Goal: Navigation & Orientation: Find specific page/section

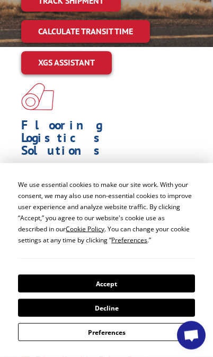
scroll to position [269, 0]
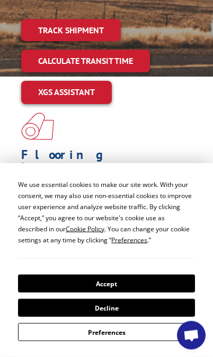
click at [135, 293] on button "Accept" at bounding box center [106, 284] width 176 height 18
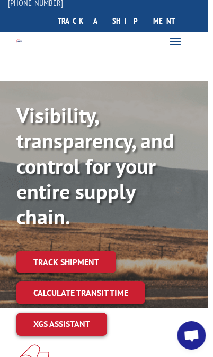
scroll to position [0, 5]
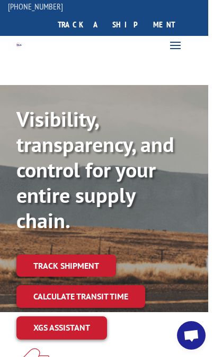
click at [181, 36] on span at bounding box center [175, 44] width 17 height 17
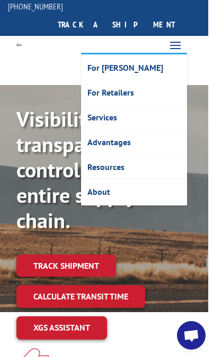
click at [113, 59] on link "For [PERSON_NAME]" at bounding box center [134, 68] width 104 height 25
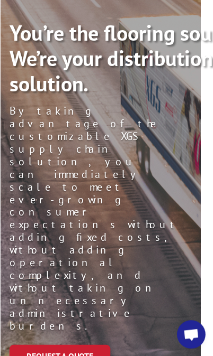
scroll to position [0, 12]
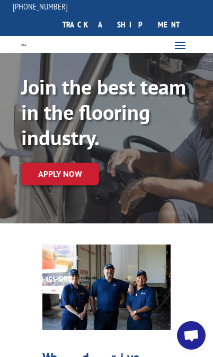
click at [75, 165] on link "Apply now" at bounding box center [60, 174] width 78 height 23
